Goal: Information Seeking & Learning: Learn about a topic

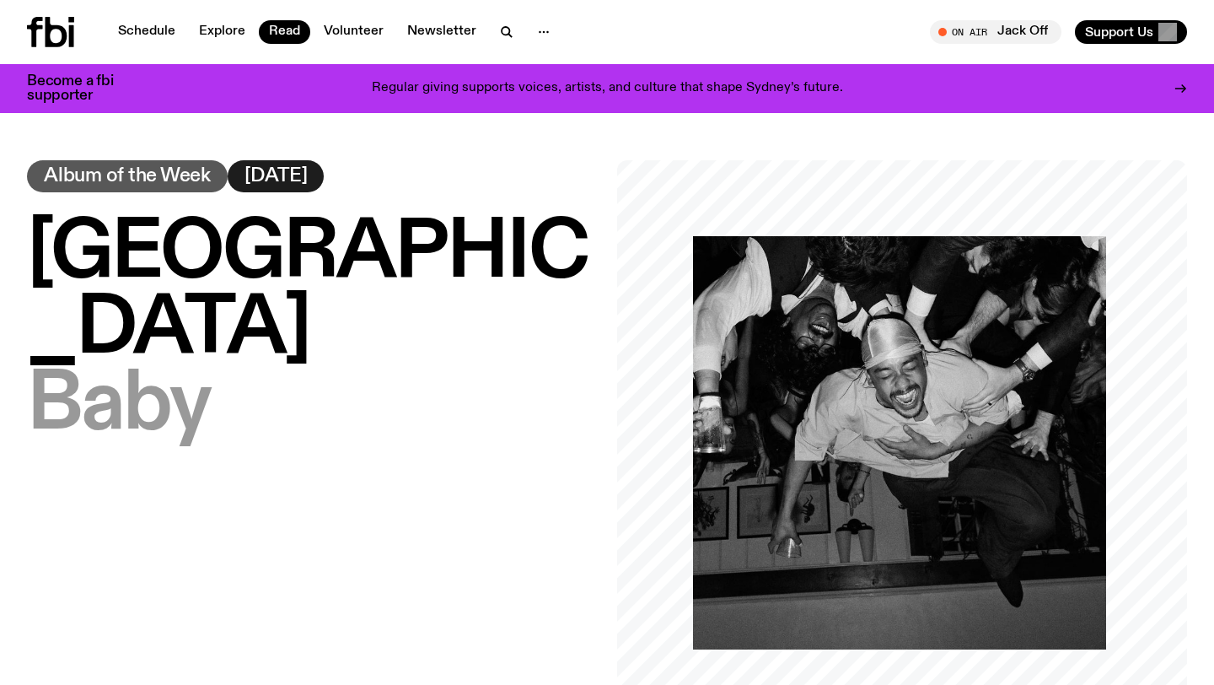
click at [382, 374] on div "Dijon – Baby Album of the Week [DATE]" at bounding box center [312, 445] width 570 height 570
click at [274, 26] on link "Read" at bounding box center [284, 32] width 51 height 24
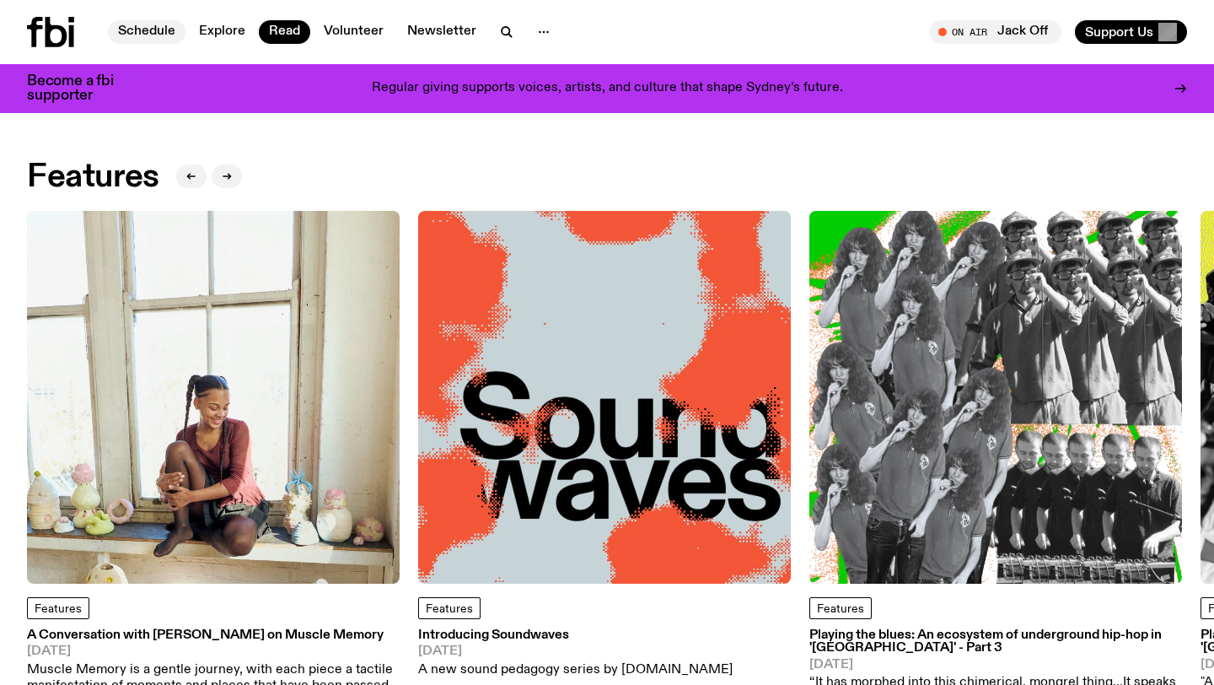
click at [164, 37] on link "Schedule" at bounding box center [147, 32] width 78 height 24
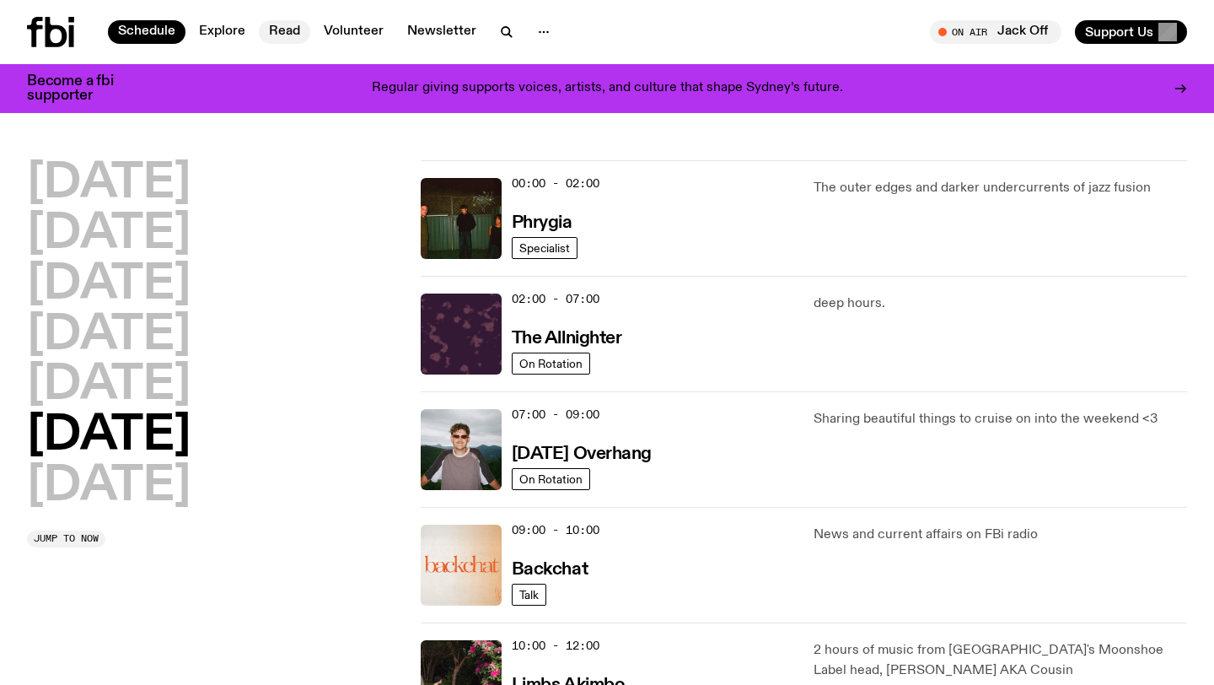
click at [288, 33] on link "Read" at bounding box center [284, 32] width 51 height 24
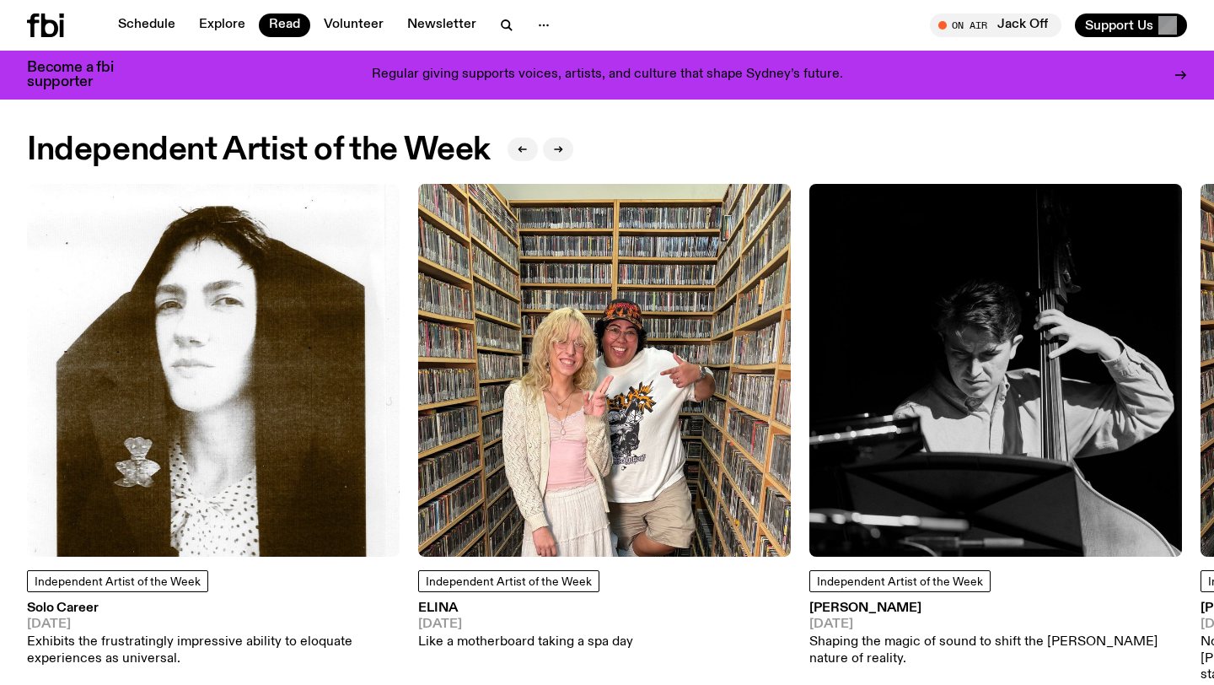
scroll to position [1363, 0]
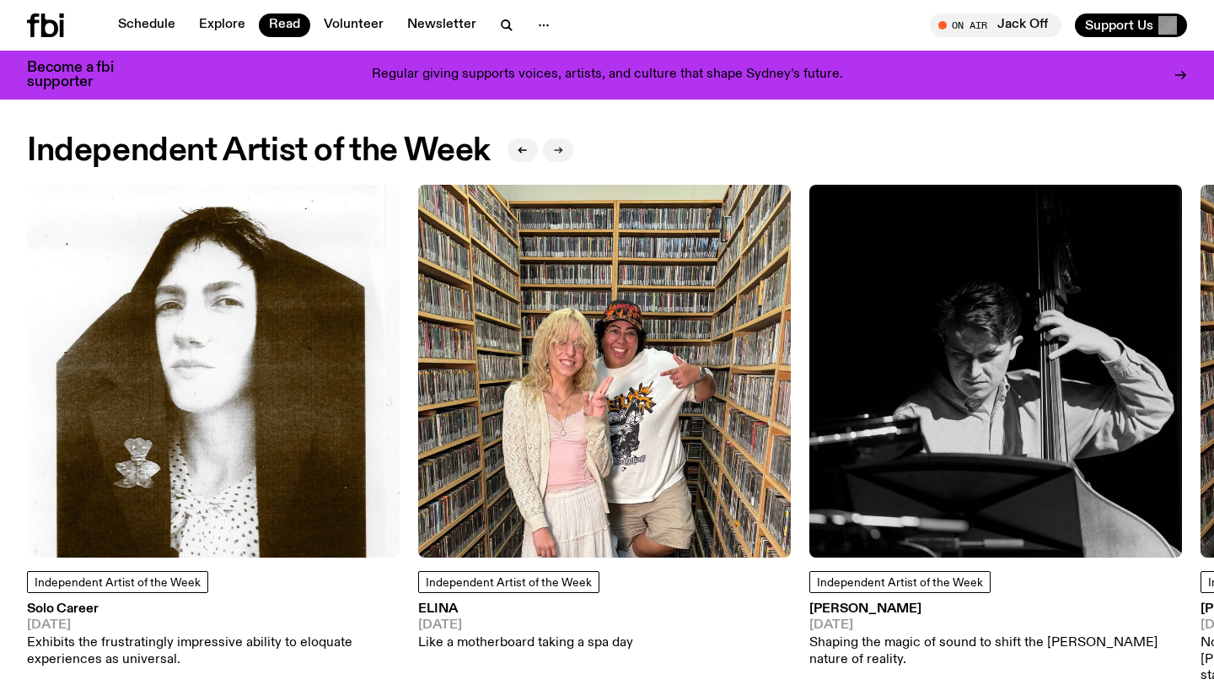
click at [564, 156] on button "button" at bounding box center [558, 150] width 30 height 24
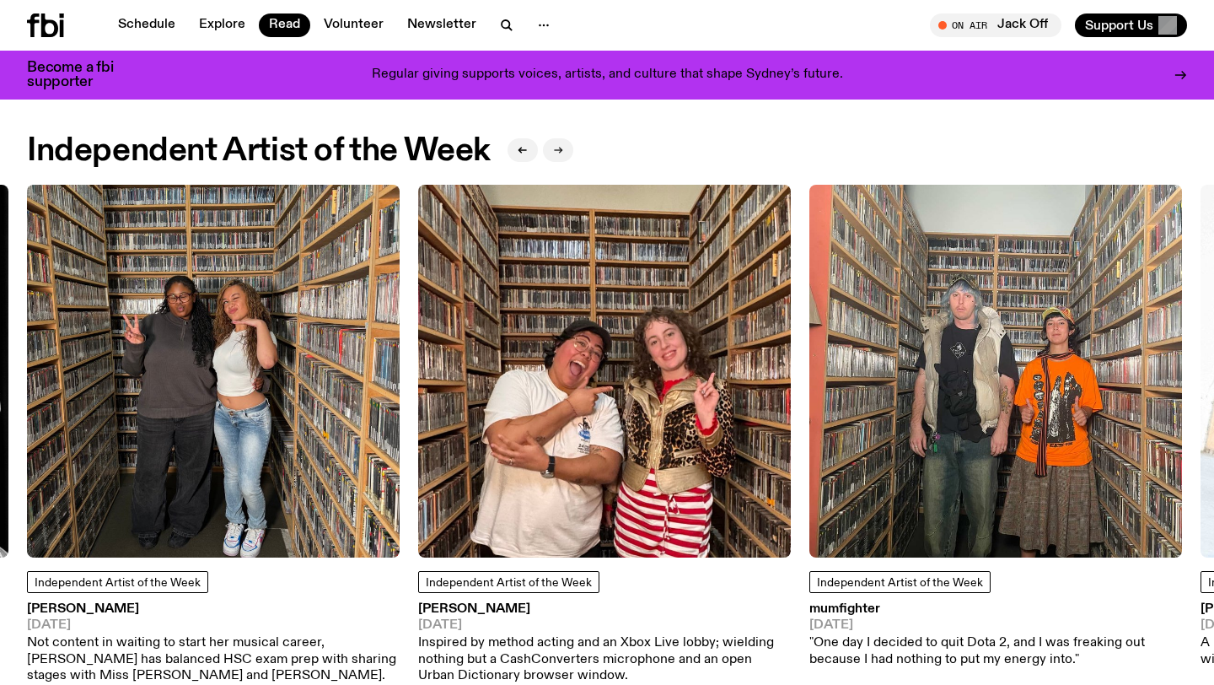
click at [564, 156] on button "button" at bounding box center [558, 150] width 30 height 24
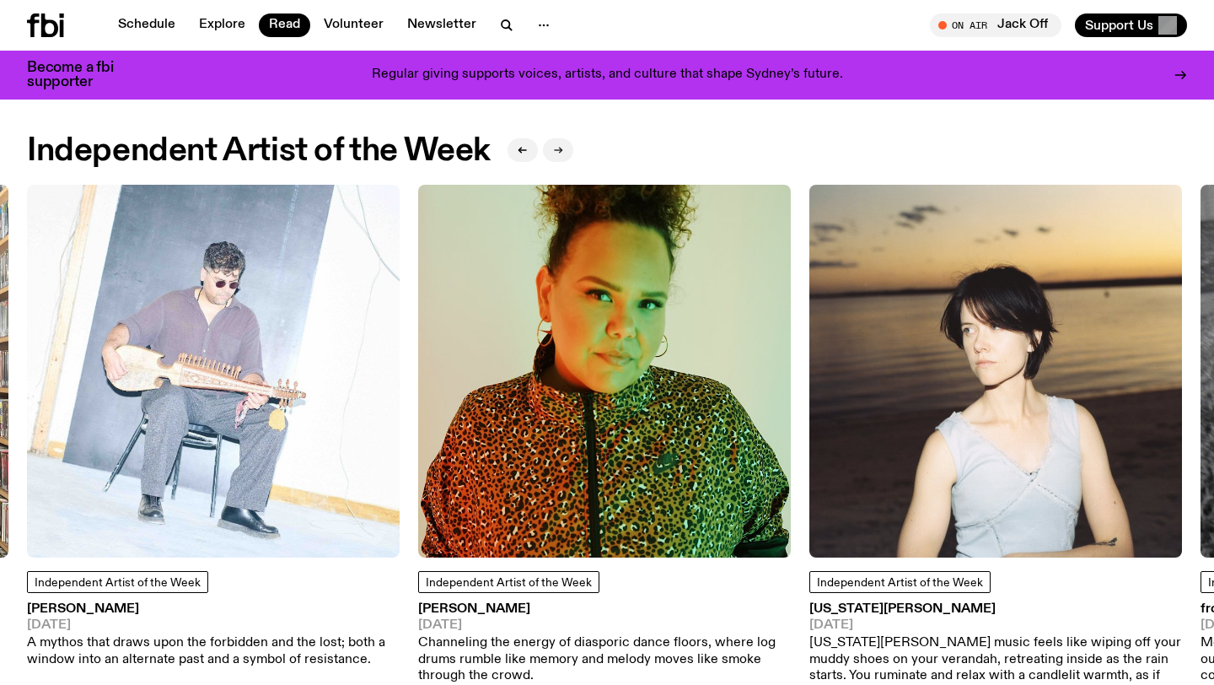
click at [564, 156] on button "button" at bounding box center [558, 150] width 30 height 24
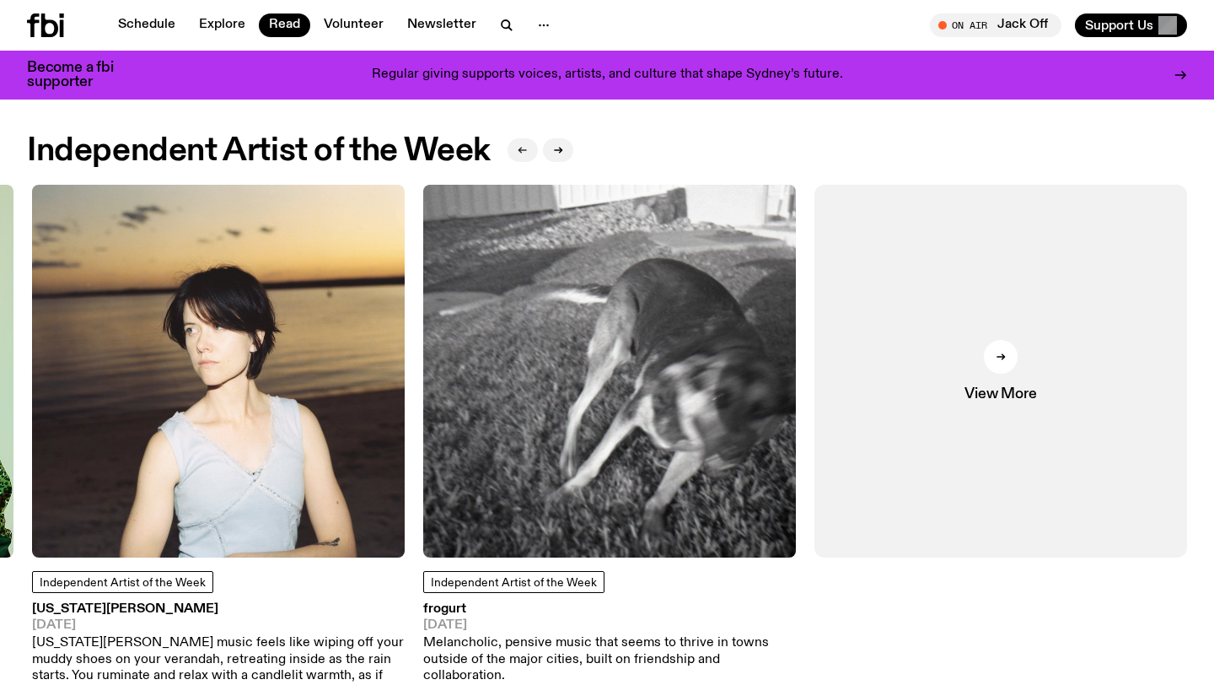
click at [517, 152] on button "button" at bounding box center [523, 150] width 30 height 24
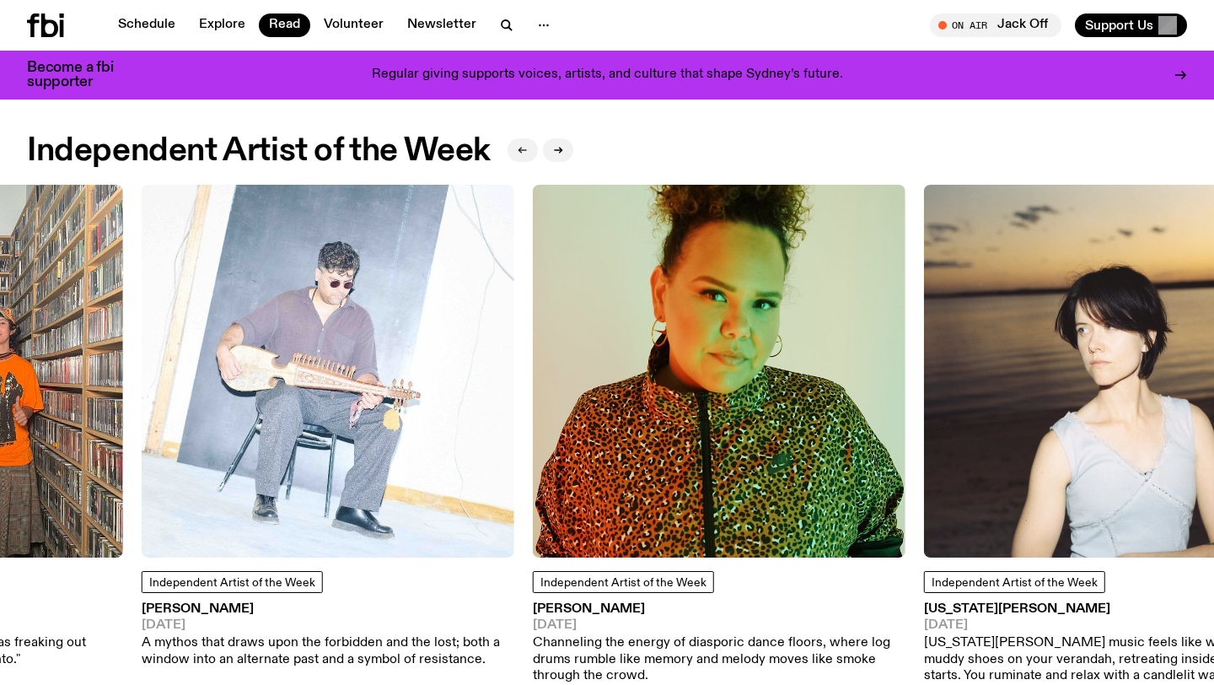
click at [517, 152] on button "button" at bounding box center [523, 150] width 30 height 24
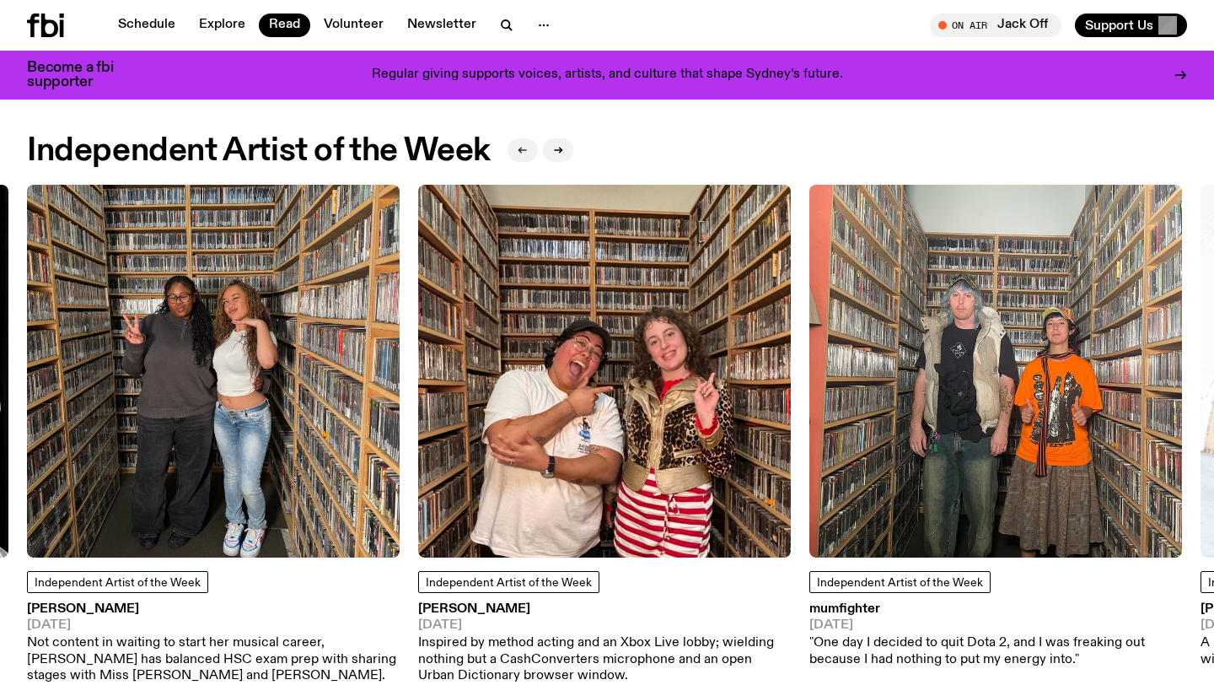
click at [517, 152] on button "button" at bounding box center [523, 150] width 30 height 24
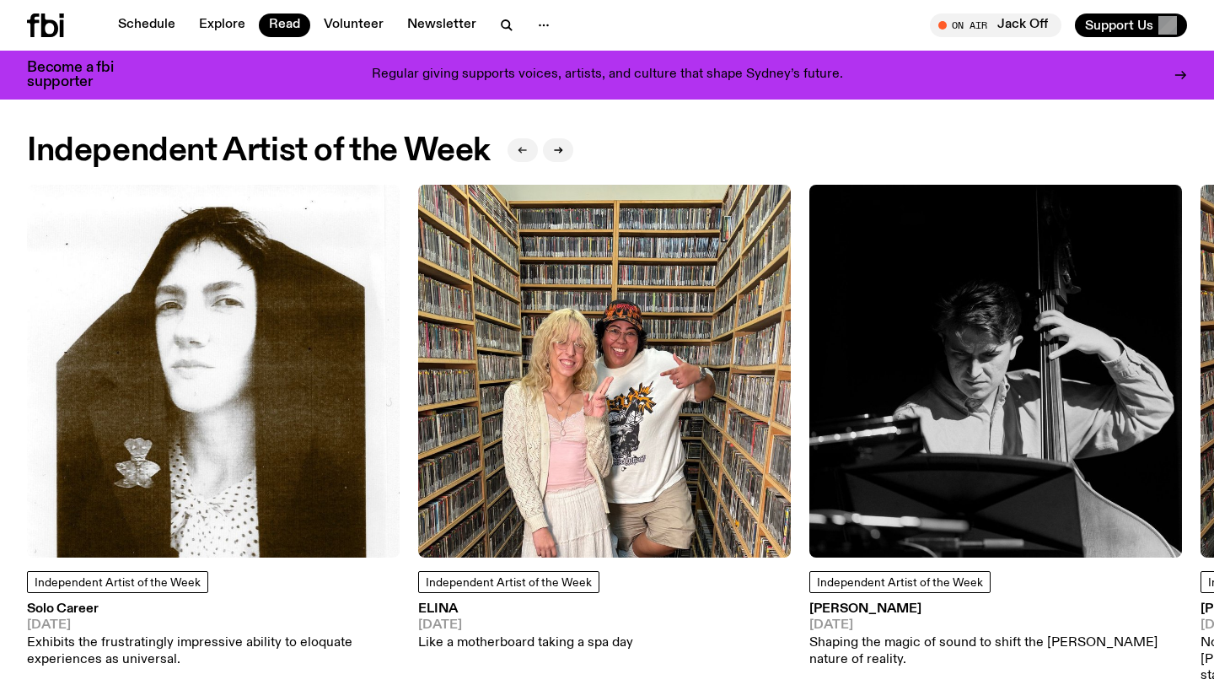
click at [538, 152] on button "button" at bounding box center [523, 150] width 30 height 24
click at [548, 152] on button "button" at bounding box center [558, 150] width 30 height 24
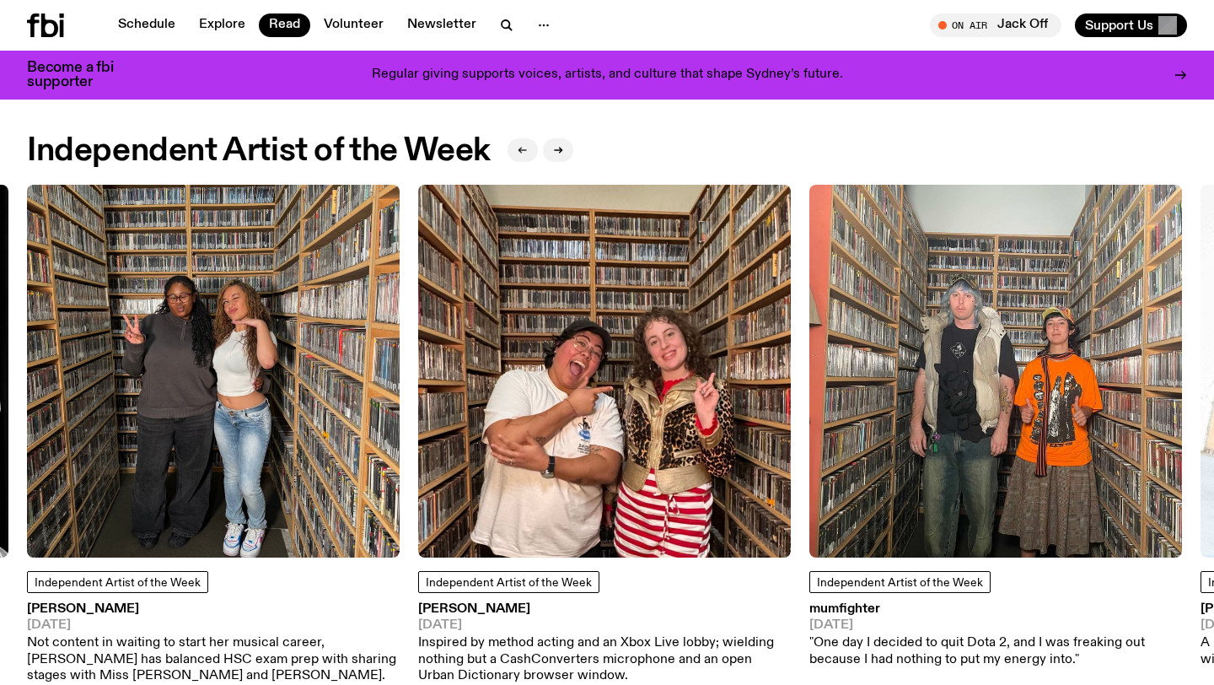
click at [524, 151] on icon "button" at bounding box center [523, 150] width 10 height 10
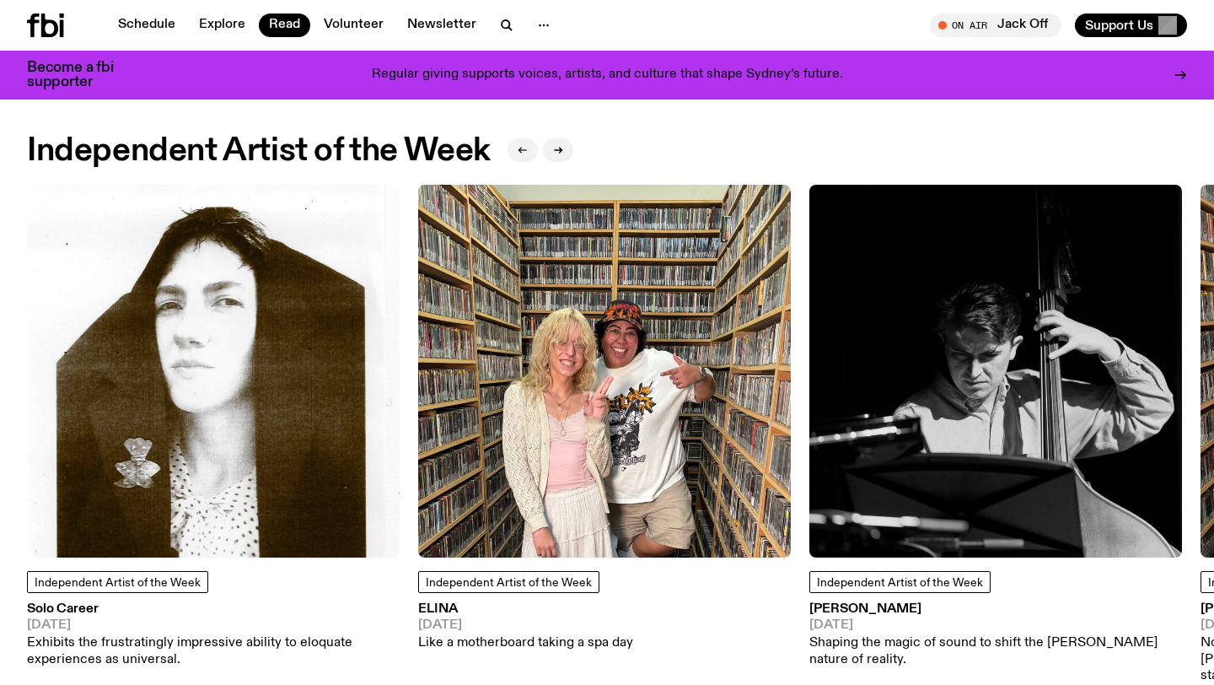
click at [524, 151] on icon "button" at bounding box center [523, 150] width 10 height 10
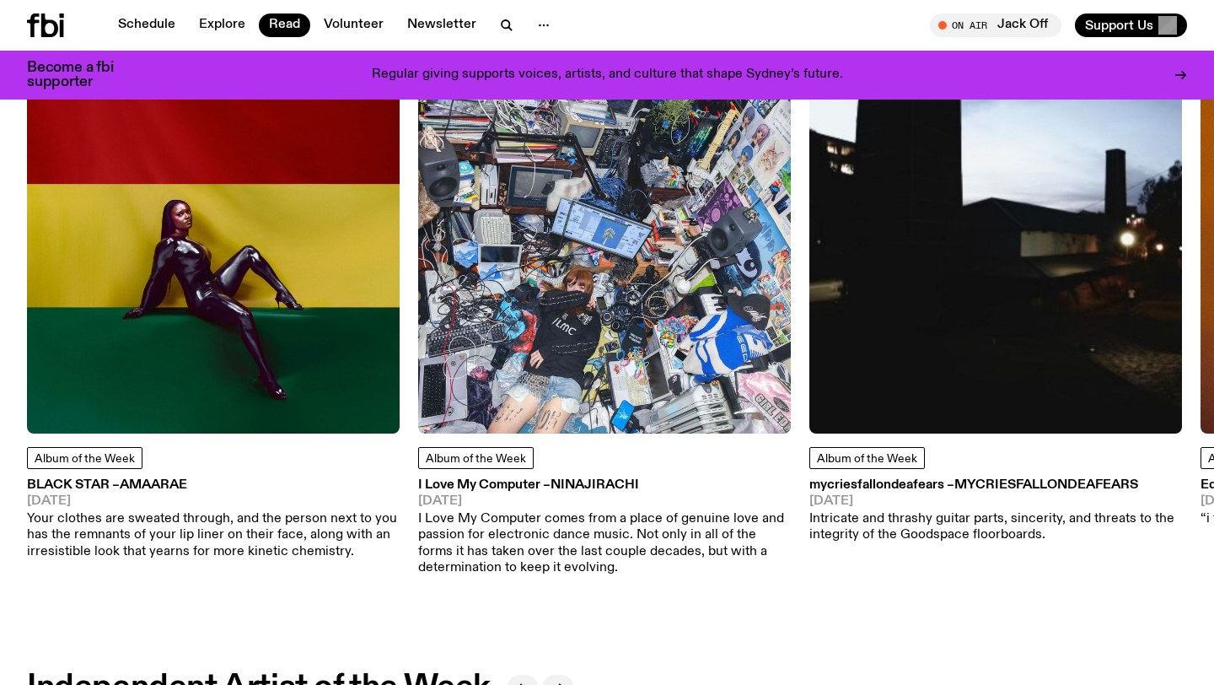
scroll to position [731, 0]
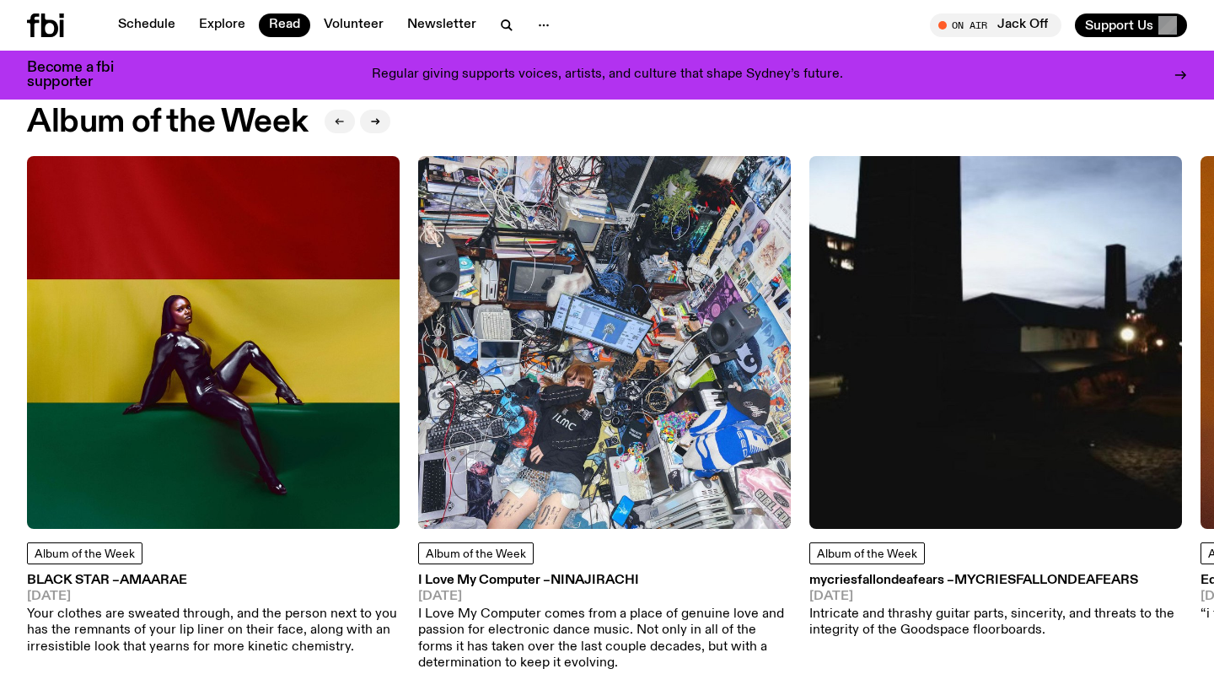
click at [343, 116] on icon "button" at bounding box center [340, 121] width 10 height 10
click at [341, 121] on icon "button" at bounding box center [340, 121] width 8 height 0
click at [374, 120] on icon "button" at bounding box center [375, 121] width 10 height 10
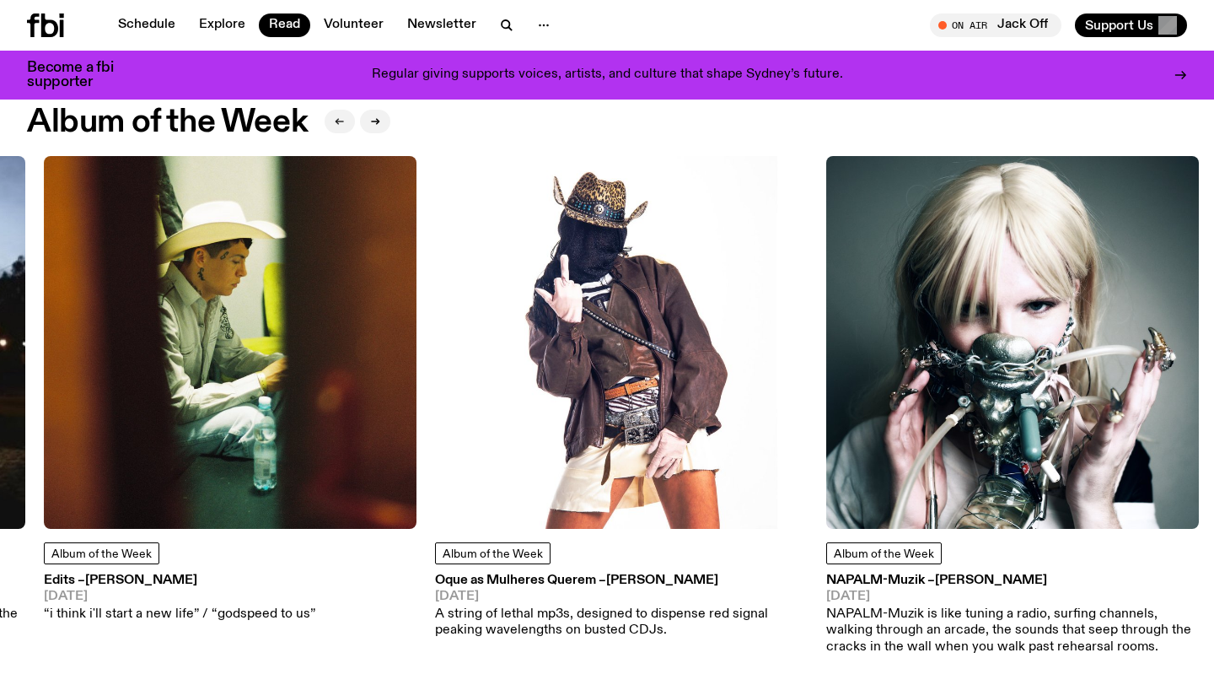
click at [346, 126] on button "button" at bounding box center [340, 122] width 30 height 24
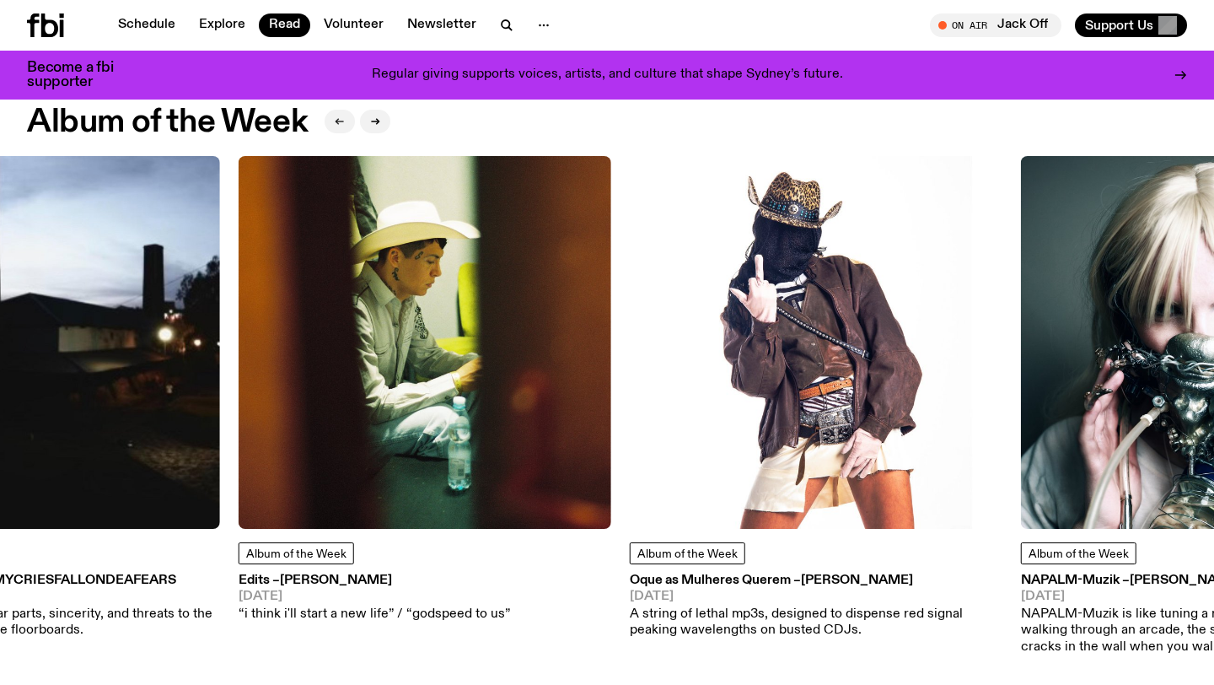
click at [346, 126] on button "button" at bounding box center [340, 122] width 30 height 24
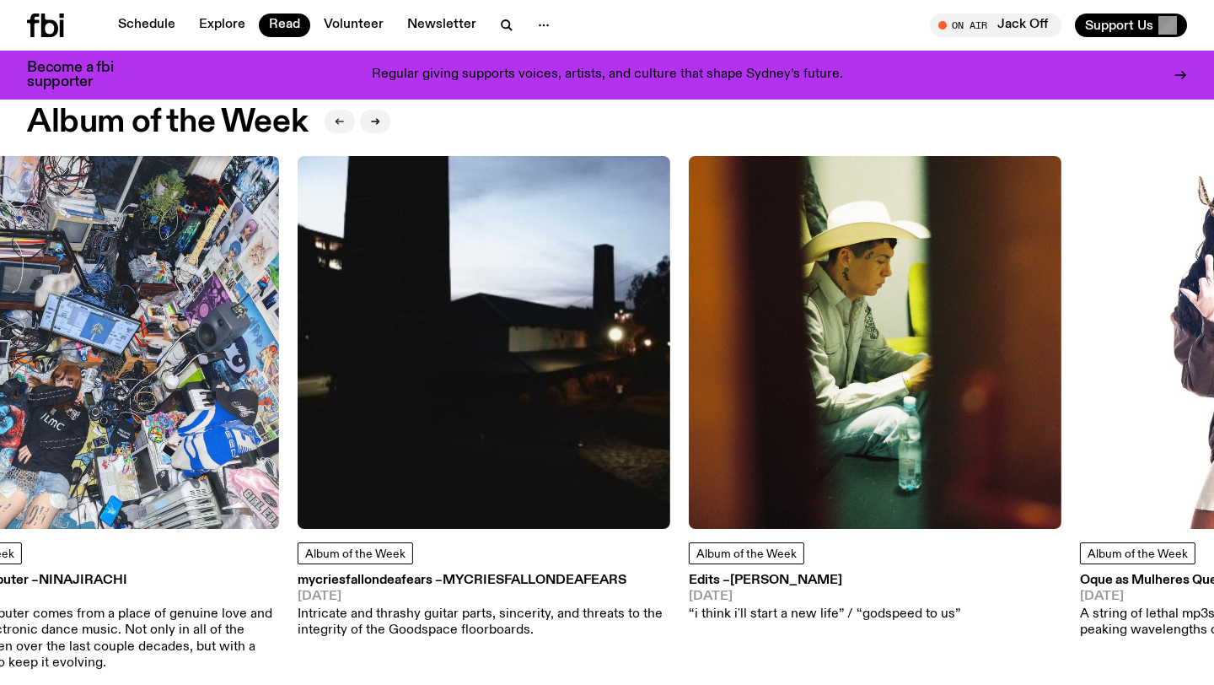
click at [346, 126] on button "button" at bounding box center [340, 122] width 30 height 24
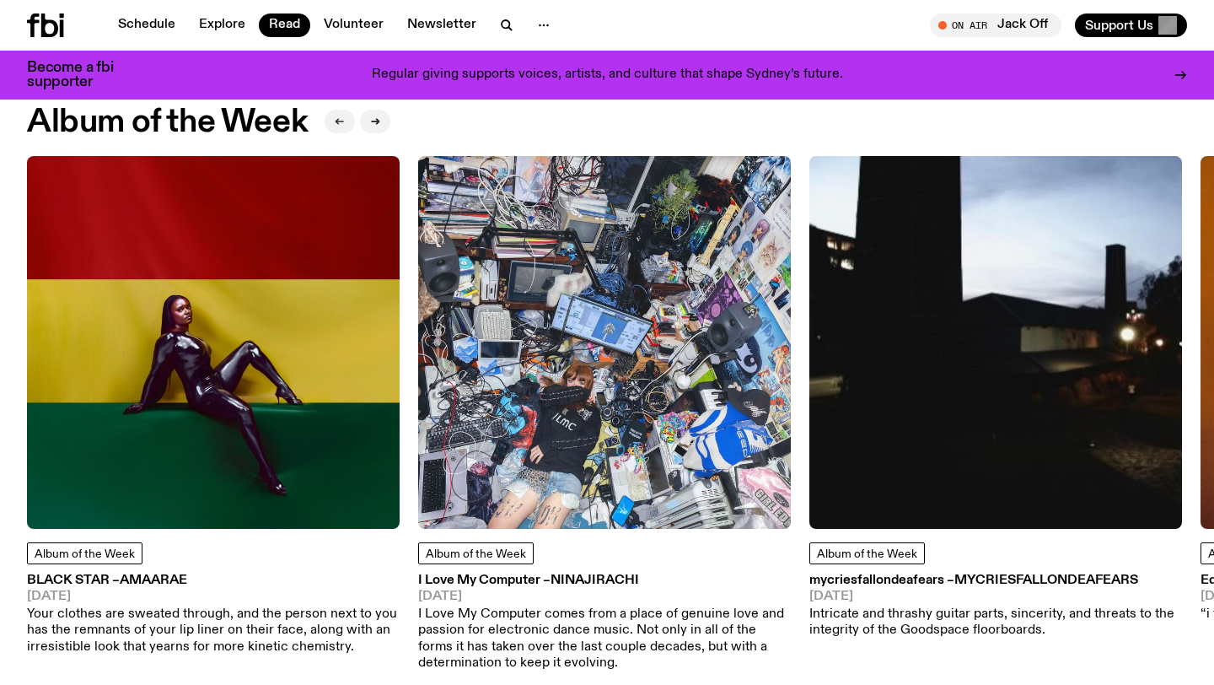
click at [346, 126] on button "button" at bounding box center [340, 122] width 30 height 24
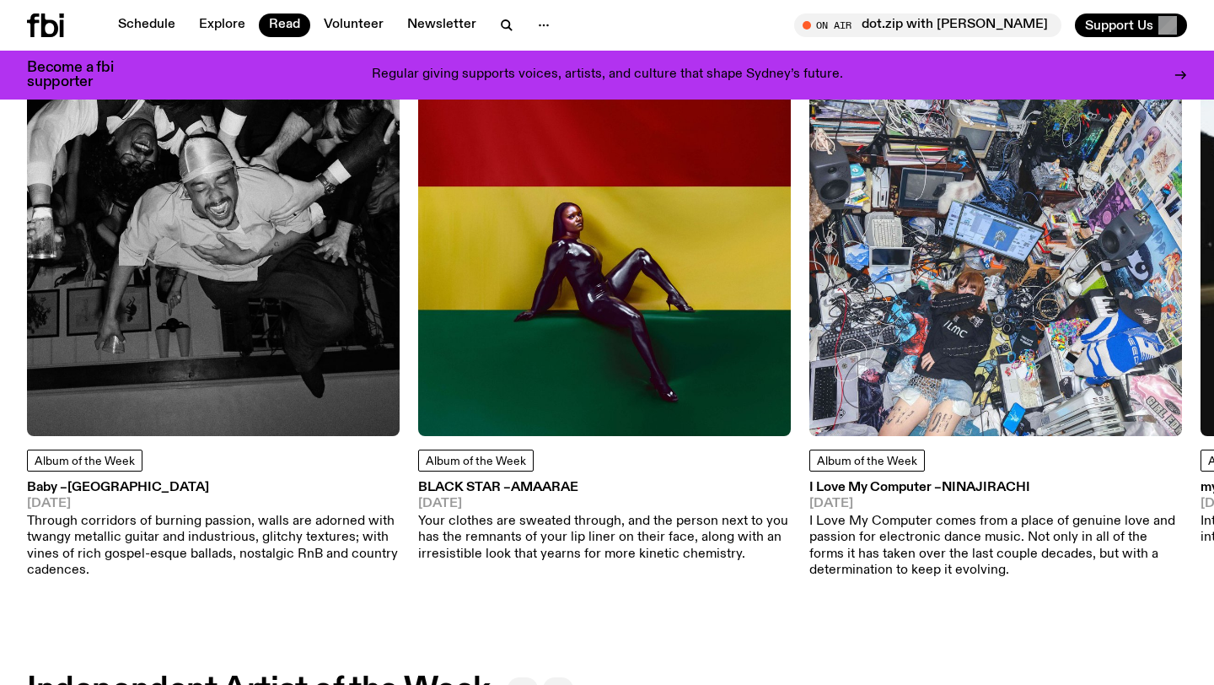
scroll to position [825, 0]
